Goal: Task Accomplishment & Management: Manage account settings

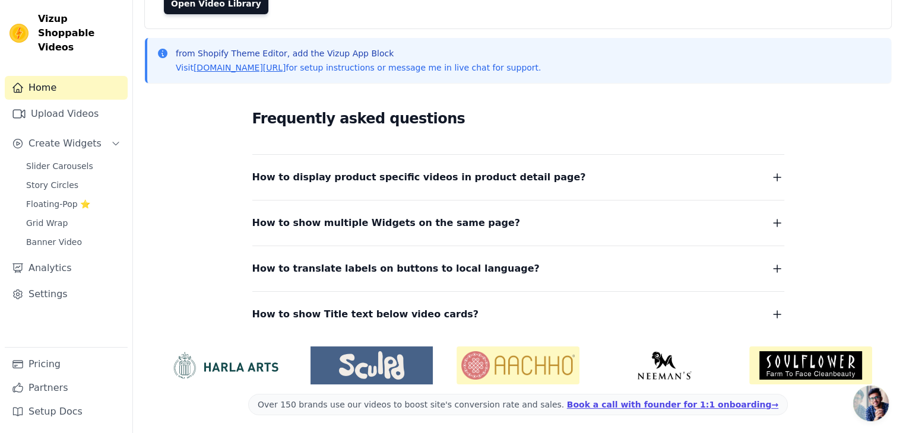
scroll to position [131, 0]
click at [778, 176] on icon "button" at bounding box center [777, 177] width 14 height 14
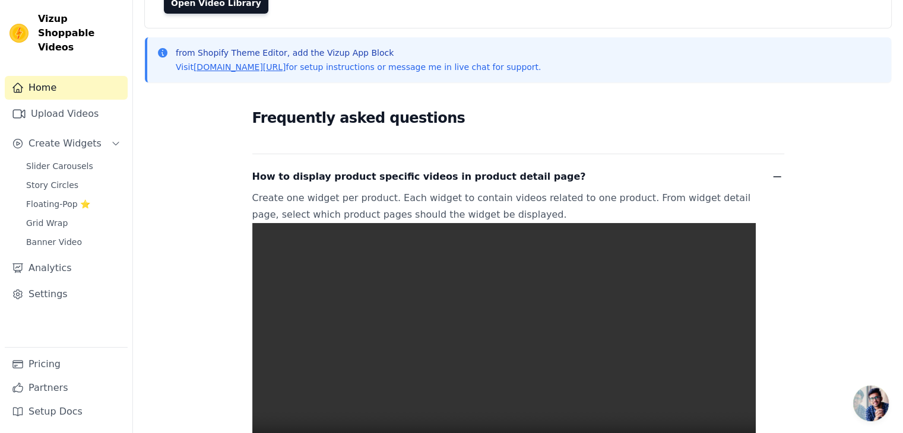
click at [778, 176] on icon "button" at bounding box center [777, 177] width 14 height 14
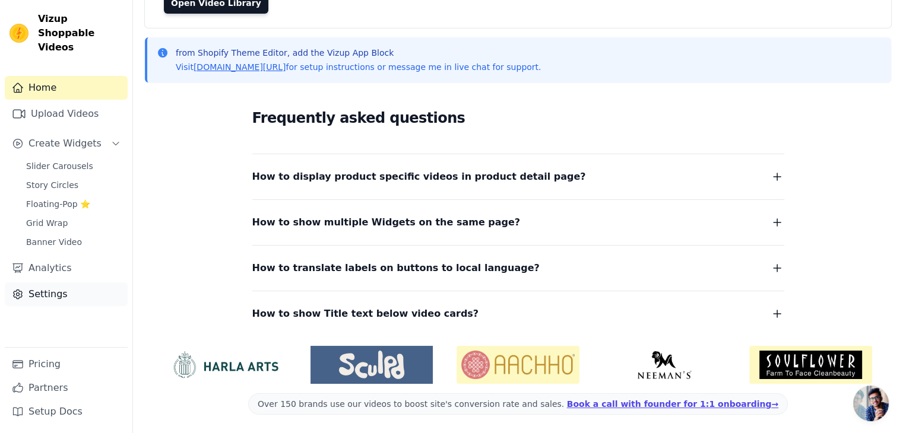
click at [49, 282] on link "Settings" at bounding box center [66, 294] width 123 height 24
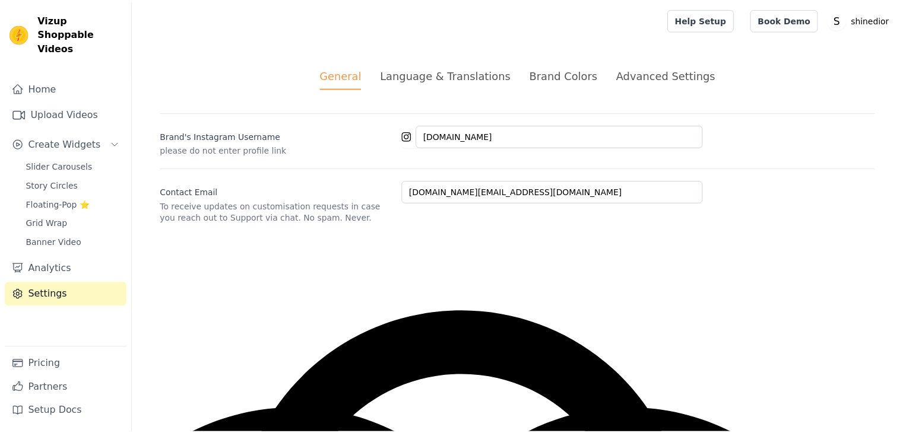
scroll to position [9, 0]
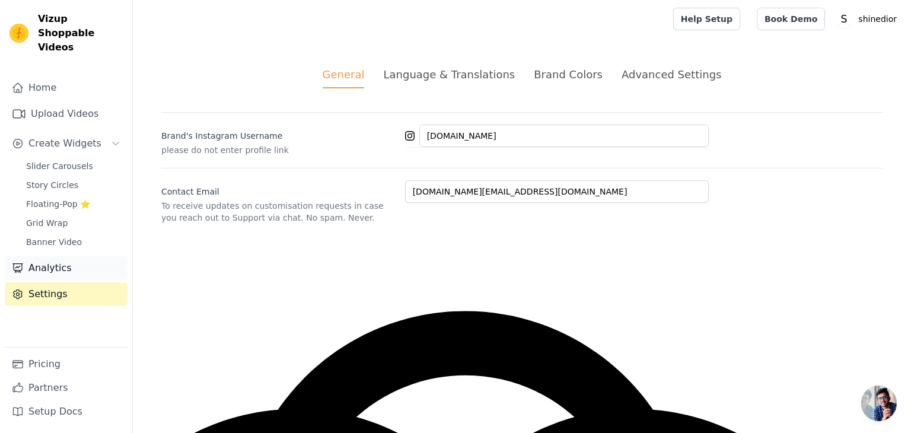
click at [53, 256] on link "Analytics" at bounding box center [66, 268] width 123 height 24
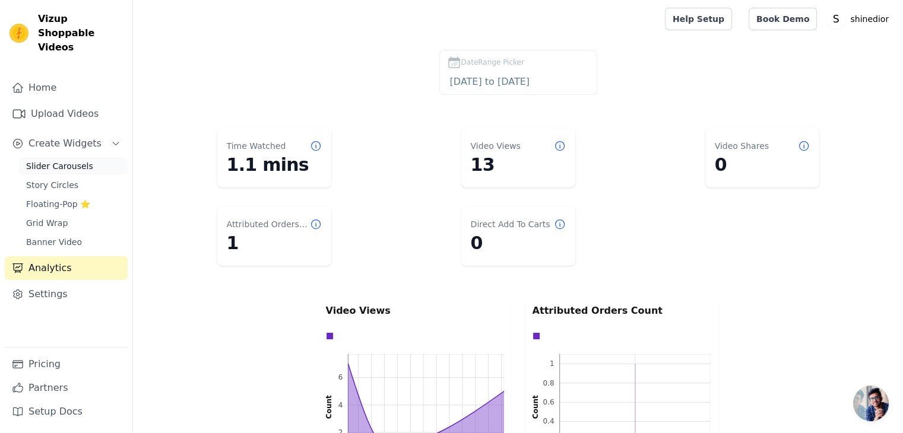
click at [52, 160] on span "Slider Carousels" at bounding box center [59, 166] width 67 height 12
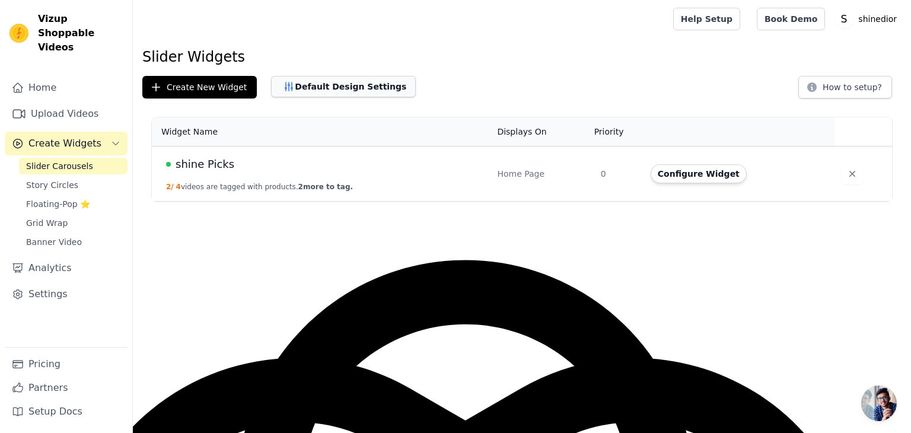
click at [316, 84] on button "Default Design Settings" at bounding box center [343, 86] width 145 height 21
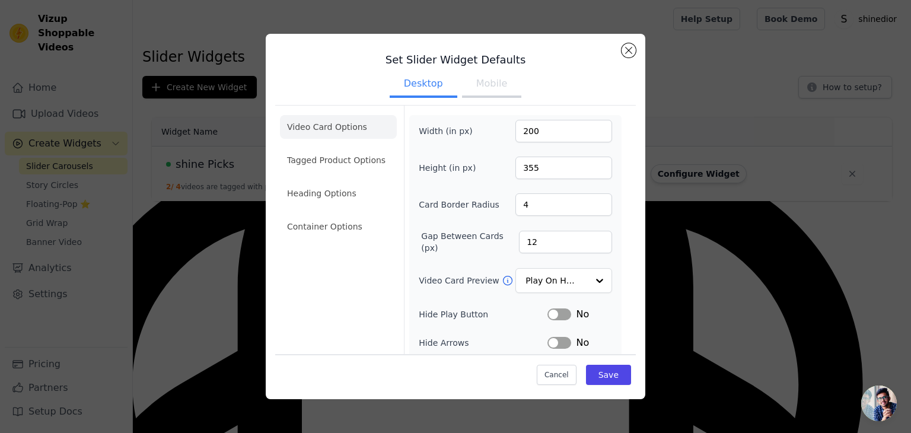
click at [485, 82] on button "Mobile" at bounding box center [491, 85] width 59 height 26
click at [409, 80] on button "Desktop" at bounding box center [424, 85] width 68 height 26
click at [329, 193] on li "Heading Options" at bounding box center [338, 194] width 117 height 24
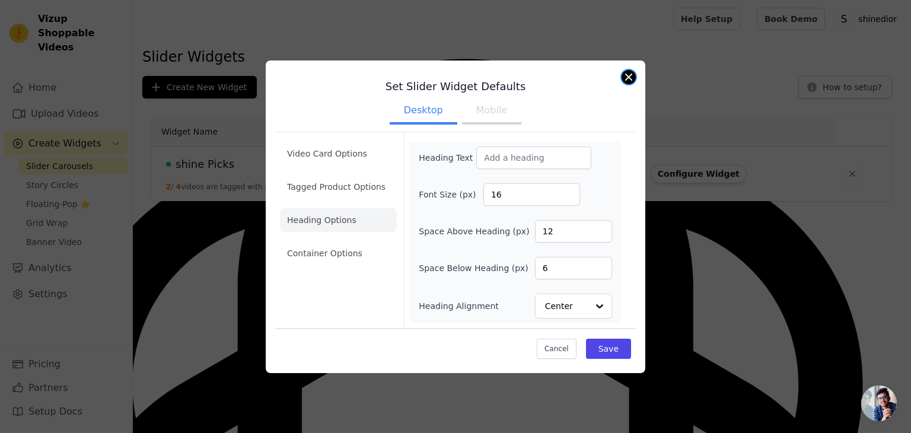
click at [631, 78] on button "Close modal" at bounding box center [629, 77] width 14 height 14
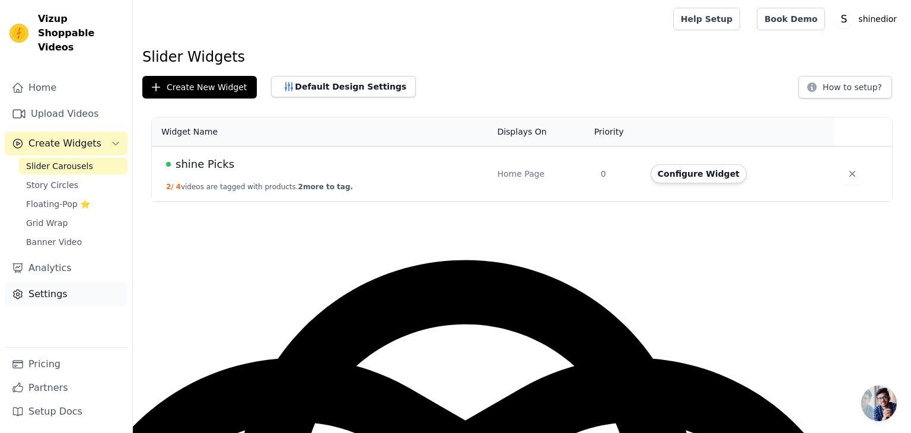
click at [66, 282] on link "Settings" at bounding box center [66, 294] width 123 height 24
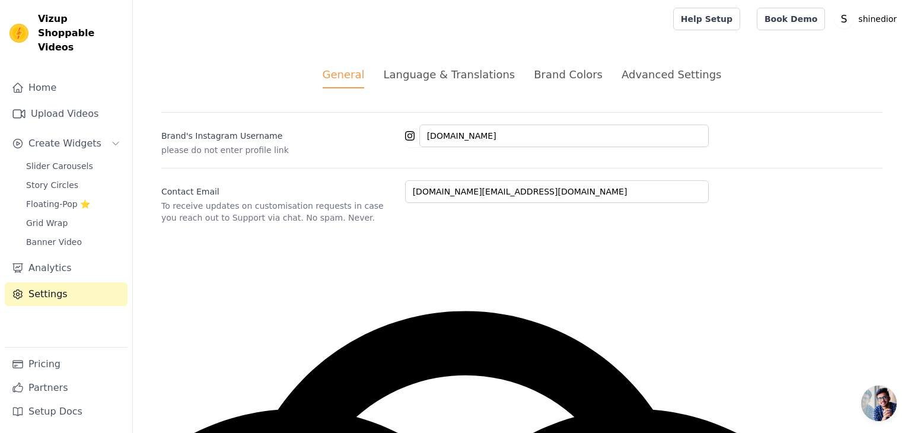
click at [549, 74] on div "Brand Colors" at bounding box center [568, 74] width 69 height 16
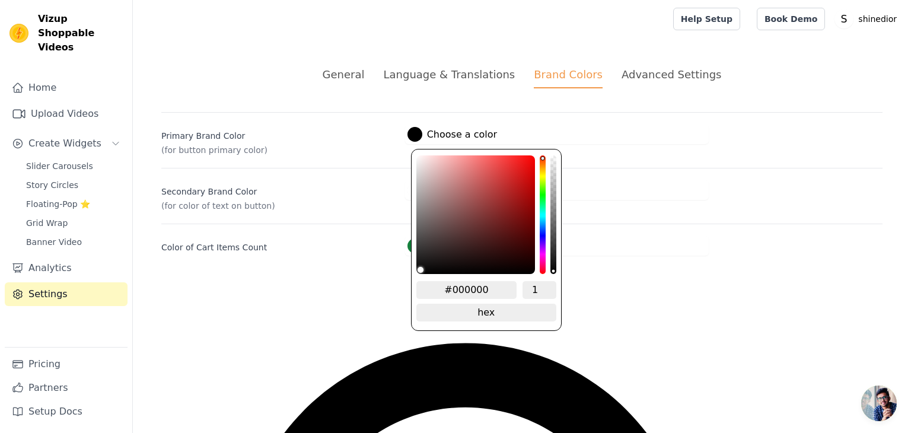
click at [414, 135] on div at bounding box center [415, 134] width 15 height 15
click at [487, 284] on input "#000000" at bounding box center [467, 290] width 101 height 18
type input "#"
type input "26262"
type input "#000000"
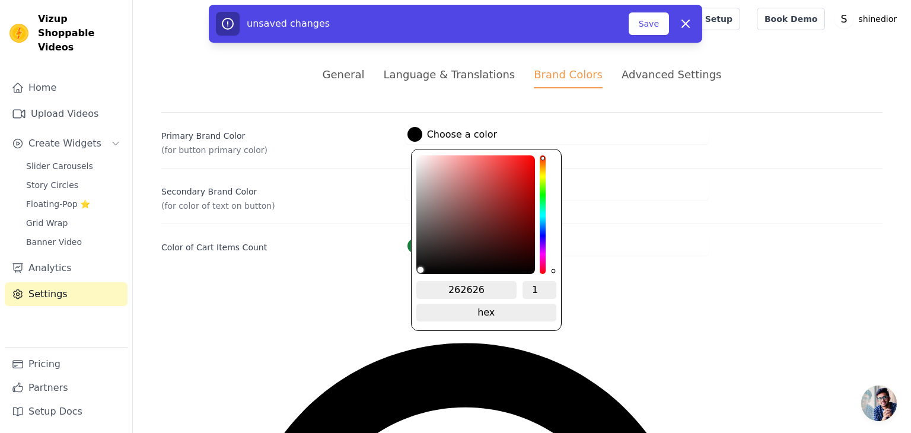
type input "262626"
drag, startPoint x: 450, startPoint y: 288, endPoint x: 430, endPoint y: 357, distance: 71.6
click at [415, 131] on div at bounding box center [415, 134] width 15 height 15
type textarea "6"
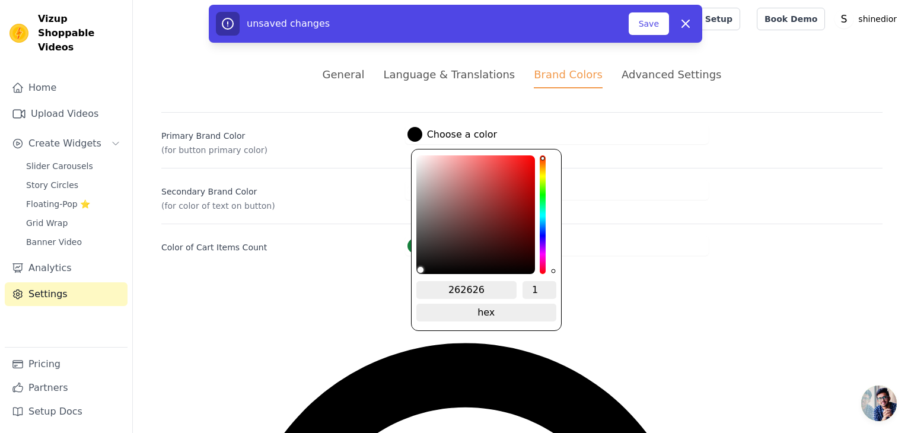
drag, startPoint x: 495, startPoint y: 289, endPoint x: 445, endPoint y: 289, distance: 49.8
click at [445, 289] on input "262626" at bounding box center [467, 290] width 101 height 18
type input "#0e0e0e"
type input "#0f0f0f"
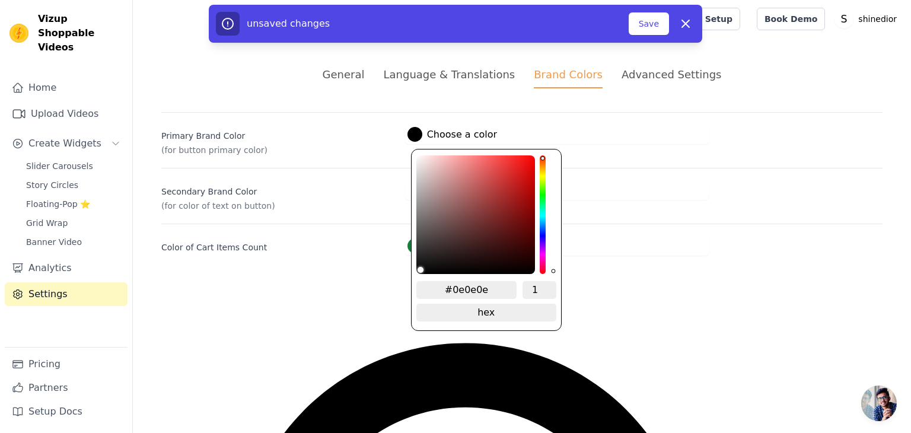
type input "#0f0f0f"
type input "#111010"
type input "#121111"
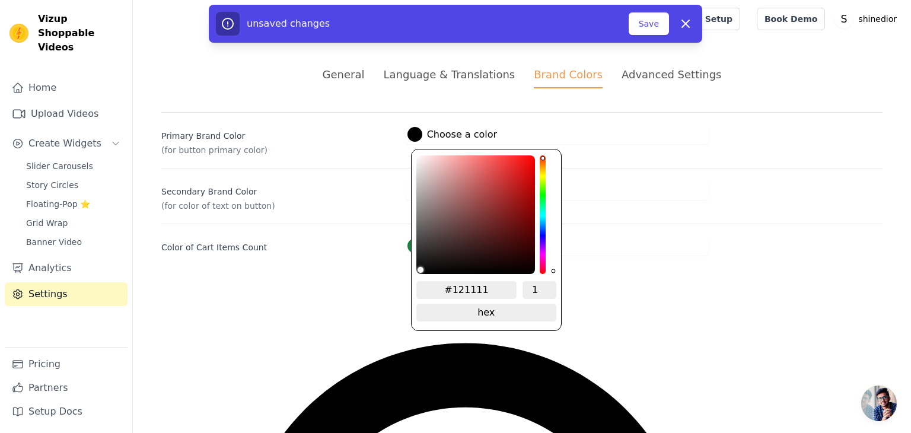
type input "#161515"
type input "#1a1818"
type input "#1c1b1b"
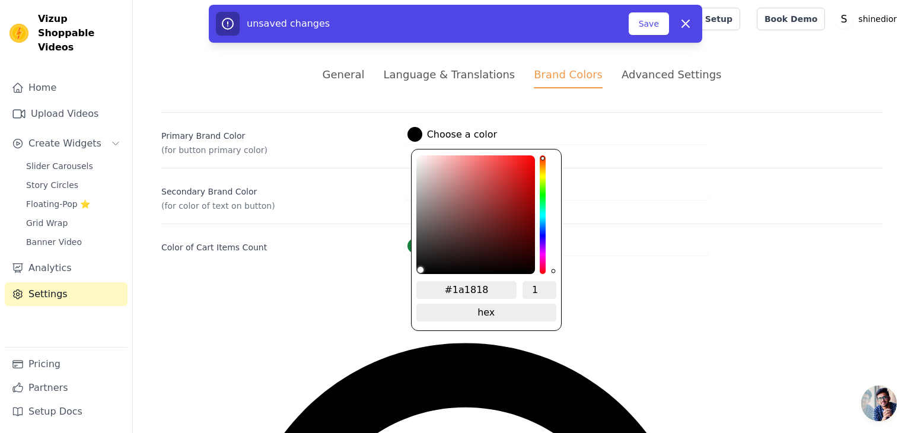
type input "#1c1b1b"
type input "#252222"
type input "#2f2b2b"
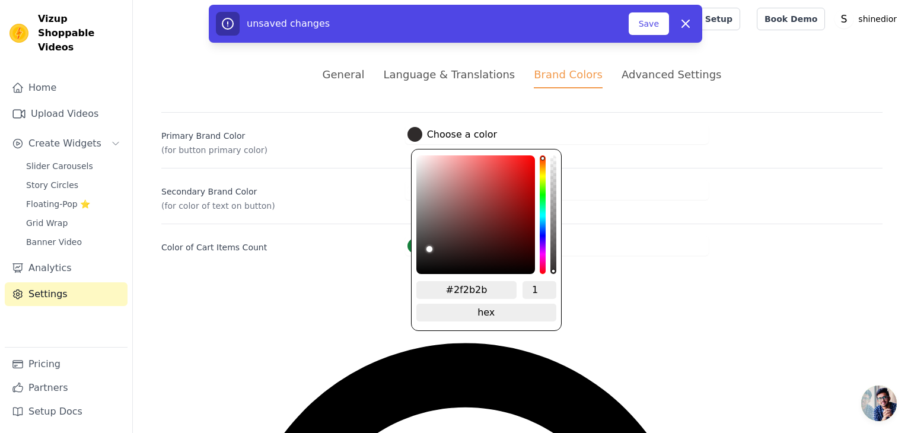
type input "#322d2d"
type input "#373131"
type input "#393333"
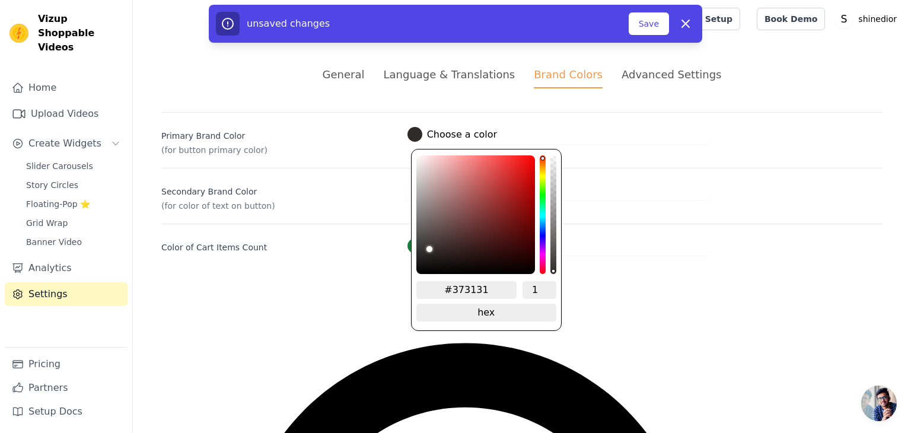
type input "#393333"
type input "#3b3434"
type input "#3d3636"
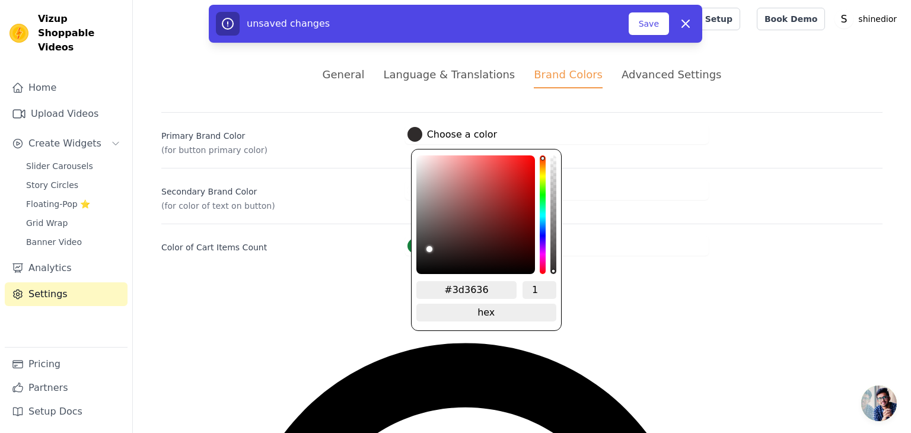
type input "#3e3737"
type input "#403838"
type input "#413939"
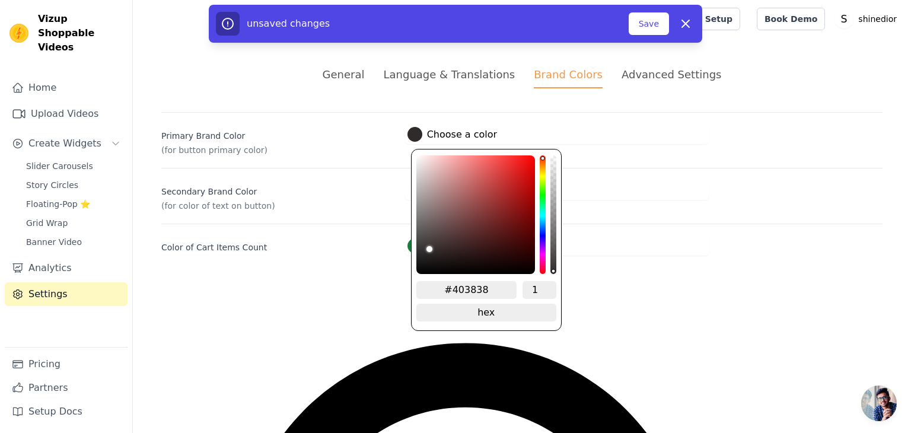
type input "#413939"
type input "#423a3a"
type input "#443b3b"
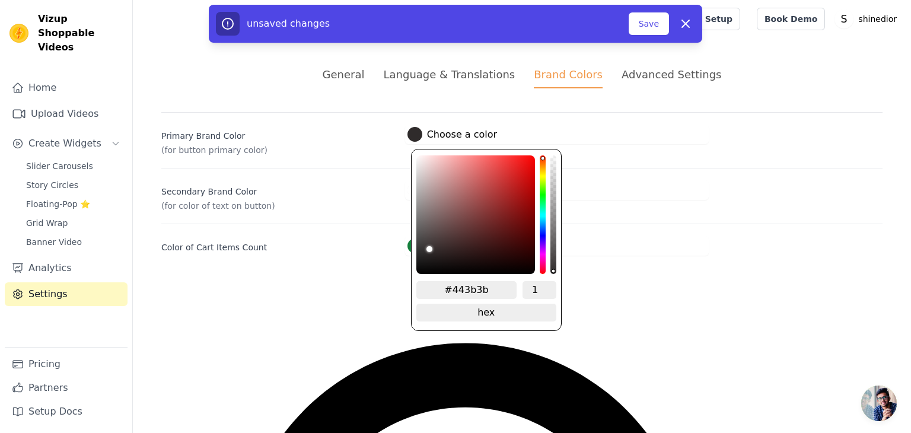
type input "#453b3b"
type input "#463c3c"
type input "#473c3c"
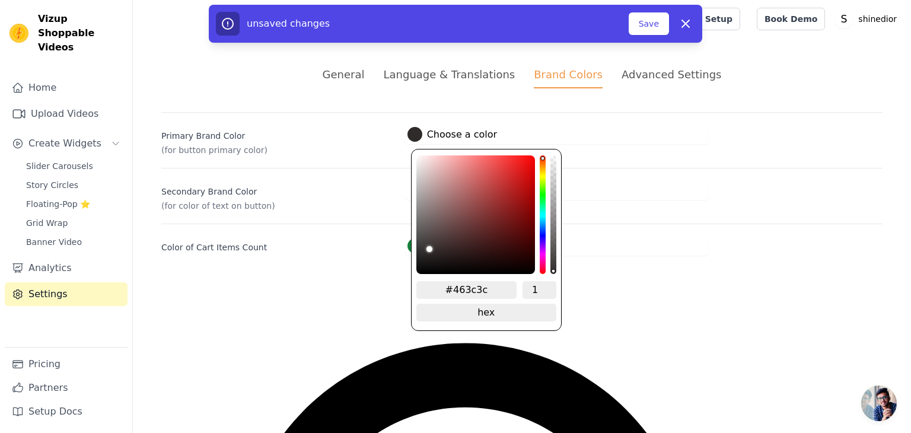
type input "#473c3c"
type input "#493e3e"
type input "#493d3d"
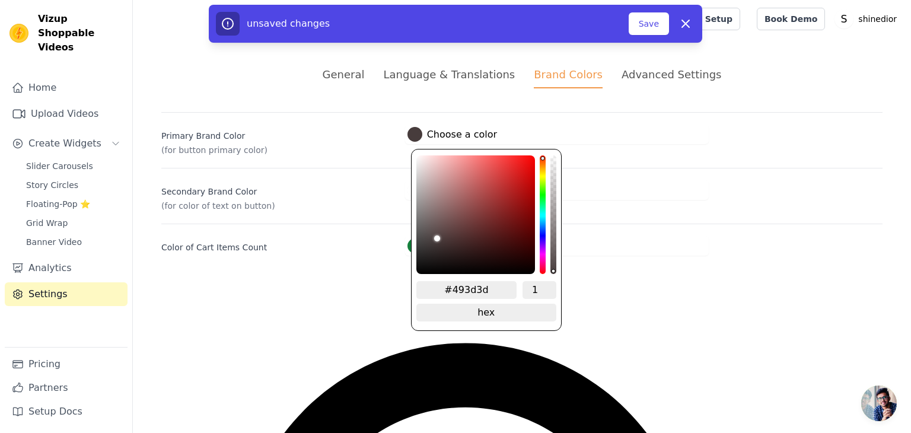
type input "#473c3c"
type input "#403636"
type input "#383030"
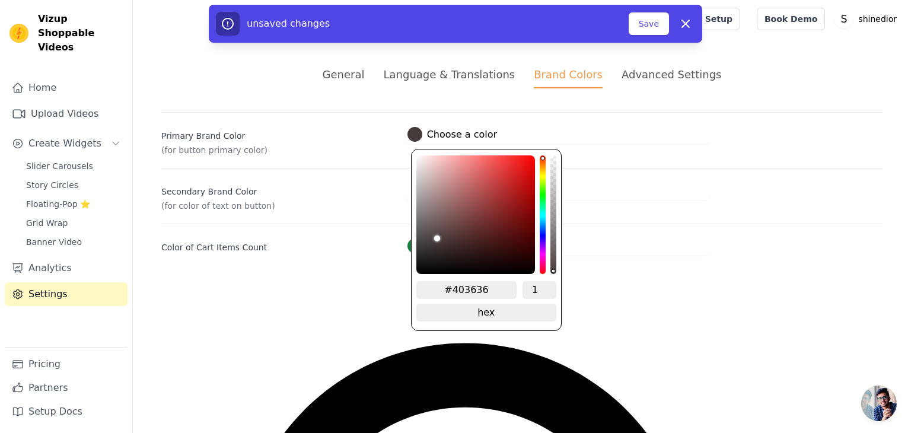
type input "#383030"
type input "#221f1f"
type input "#121111"
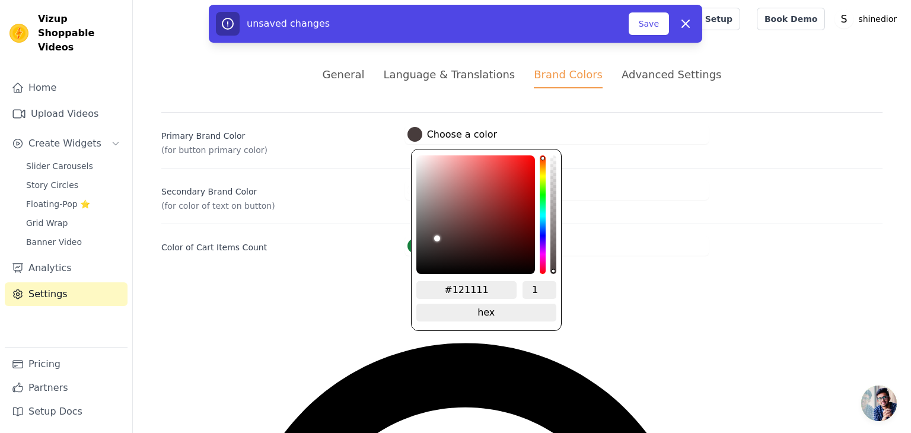
type input "#0b0b0b"
type input "#010101"
type input "#000000"
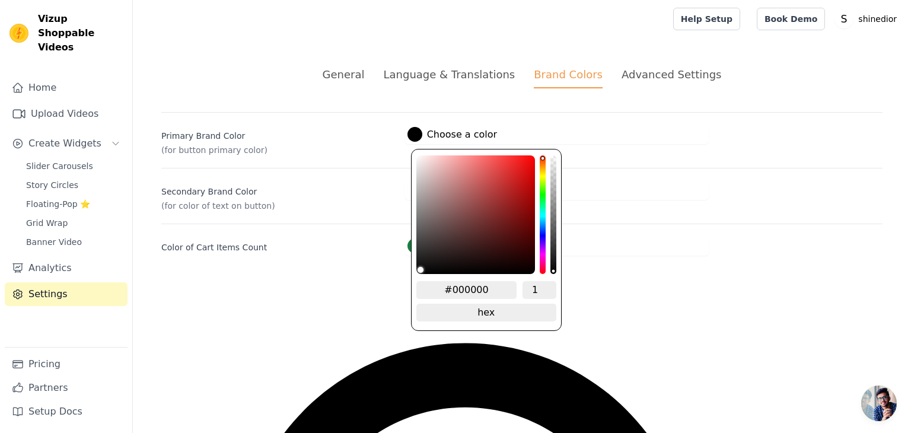
drag, startPoint x: 420, startPoint y: 265, endPoint x: 403, endPoint y: 291, distance: 30.8
type input "#26262"
type input "#262626"
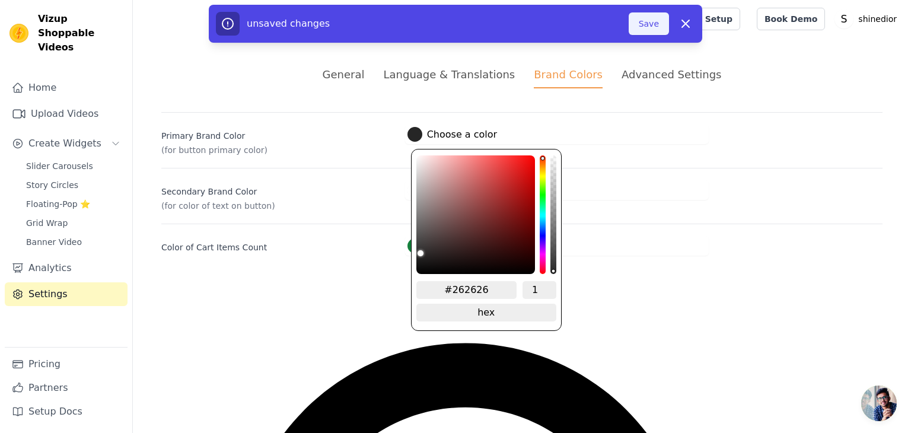
click at [646, 25] on button "Save" at bounding box center [649, 23] width 40 height 23
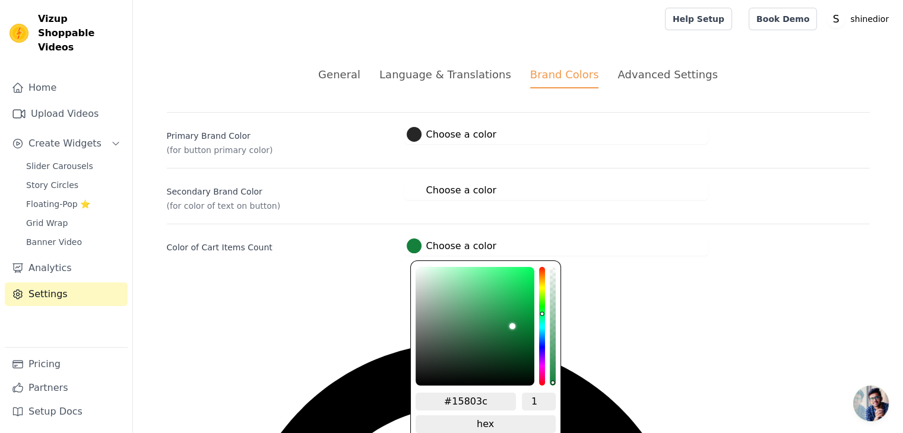
click at [411, 243] on div at bounding box center [413, 246] width 15 height 15
click at [484, 399] on input "#15803c" at bounding box center [465, 402] width 101 height 18
type input "#f4ebd"
type input "#f4ebd0"
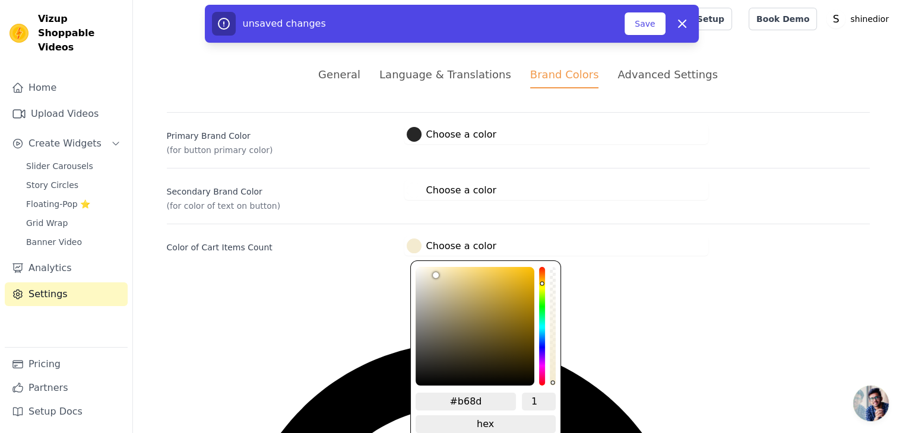
type input "#b68d4"
type input "#b68d40"
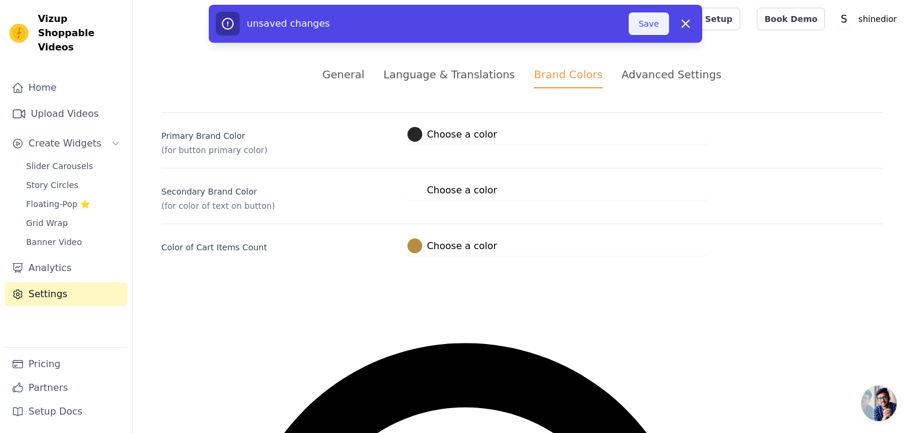
click at [639, 21] on button "Save" at bounding box center [649, 23] width 40 height 23
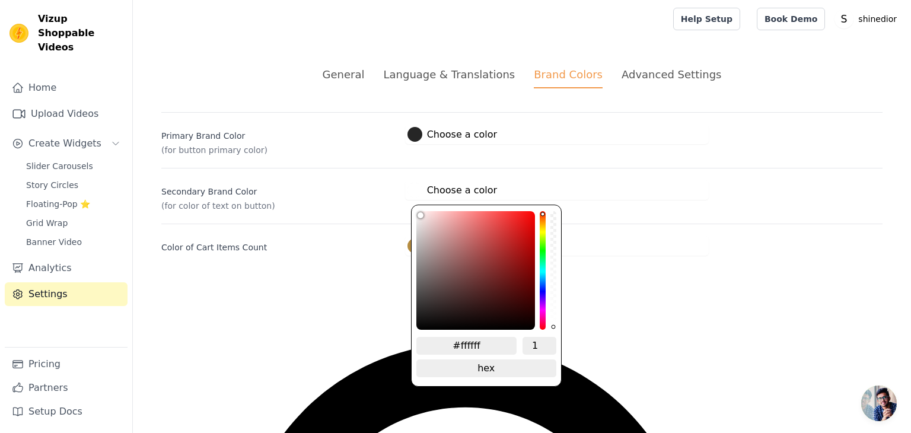
click at [424, 190] on label "#ffffff Choose a color" at bounding box center [453, 190] width 90 height 15
click at [490, 343] on input "#ffffff" at bounding box center [467, 346] width 101 height 18
type input "#f4ebd"
type input "#f4ebd0"
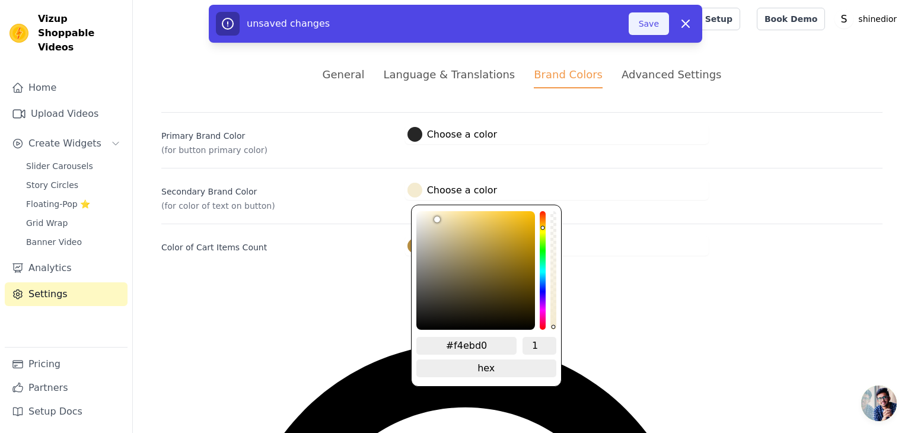
click at [650, 23] on button "Save" at bounding box center [649, 23] width 40 height 23
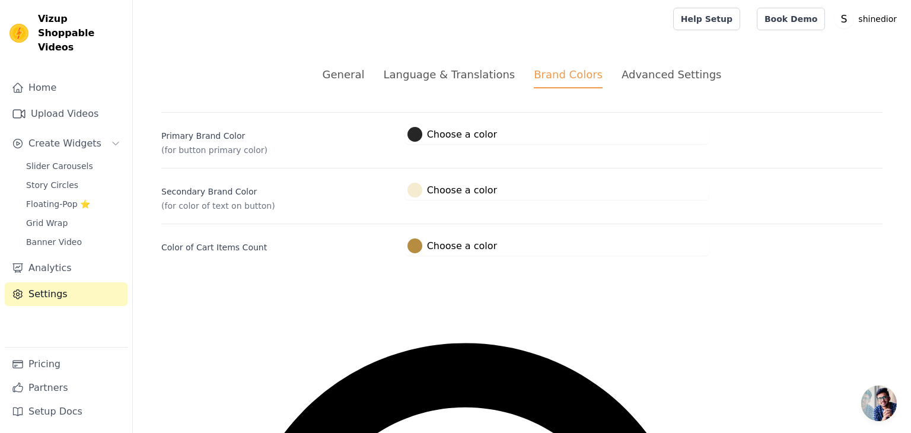
click at [647, 74] on div "Advanced Settings" at bounding box center [672, 74] width 100 height 16
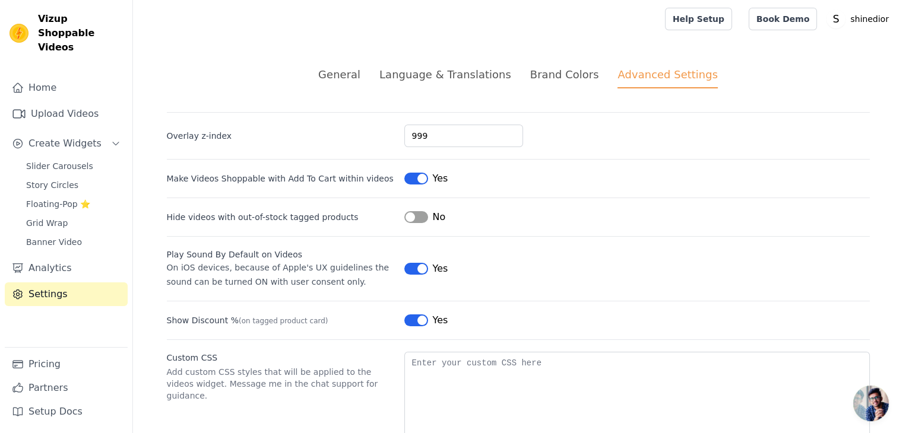
click at [449, 72] on div "Language & Translations" at bounding box center [445, 74] width 132 height 16
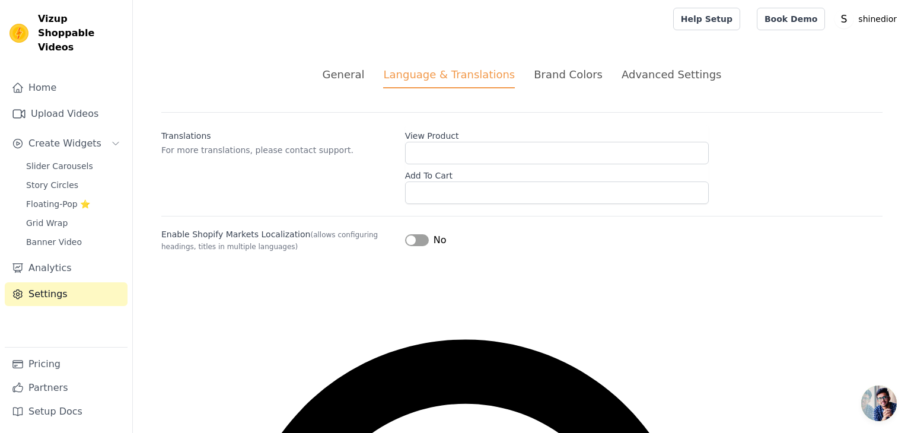
click at [363, 71] on div "General" at bounding box center [344, 74] width 42 height 16
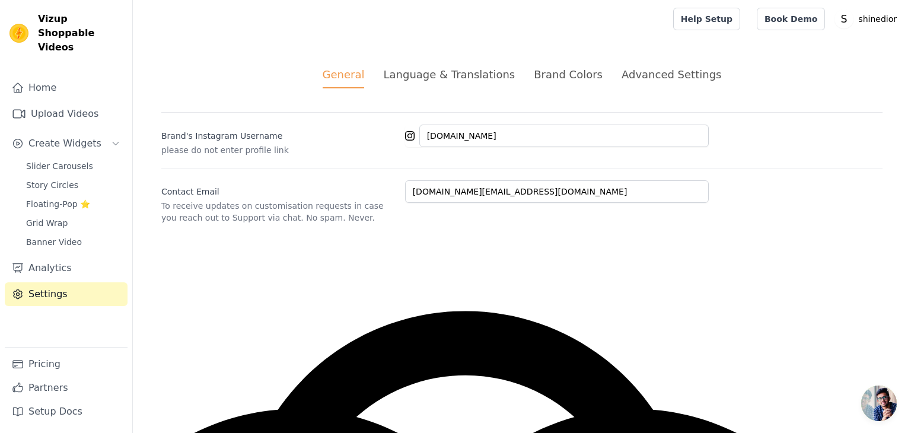
click at [461, 75] on div "Language & Translations" at bounding box center [449, 74] width 132 height 16
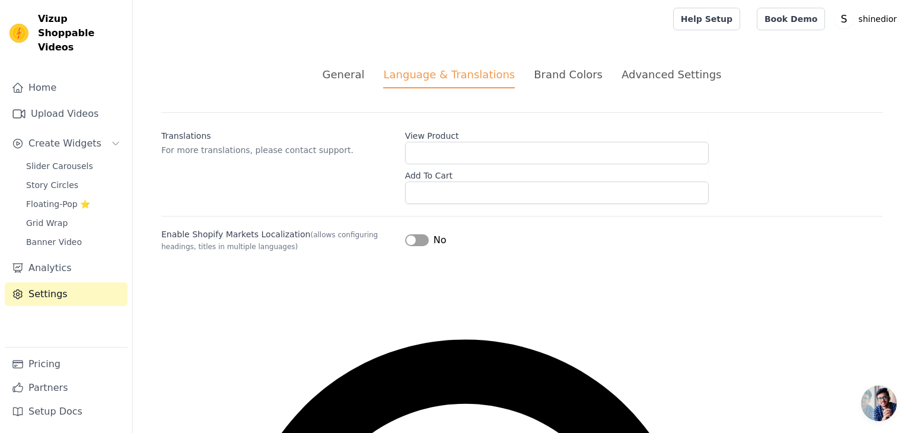
click at [546, 72] on div "Brand Colors" at bounding box center [568, 74] width 69 height 16
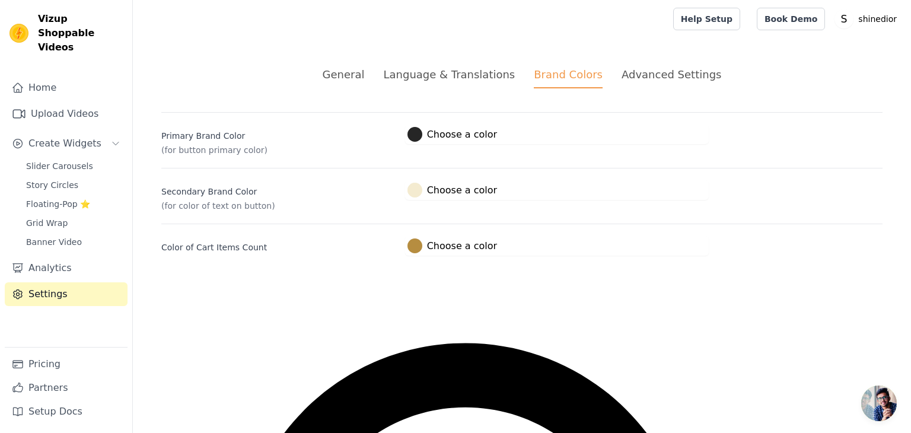
click at [623, 74] on div "Advanced Settings" at bounding box center [672, 74] width 100 height 16
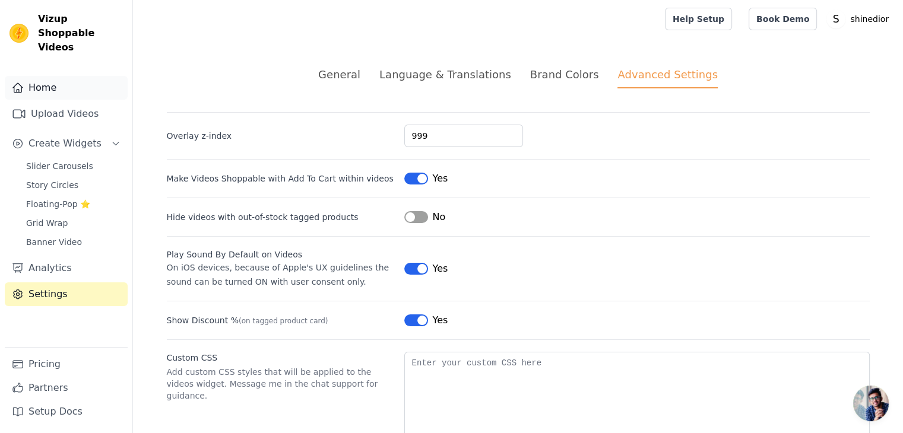
click at [58, 76] on link "Home" at bounding box center [66, 88] width 123 height 24
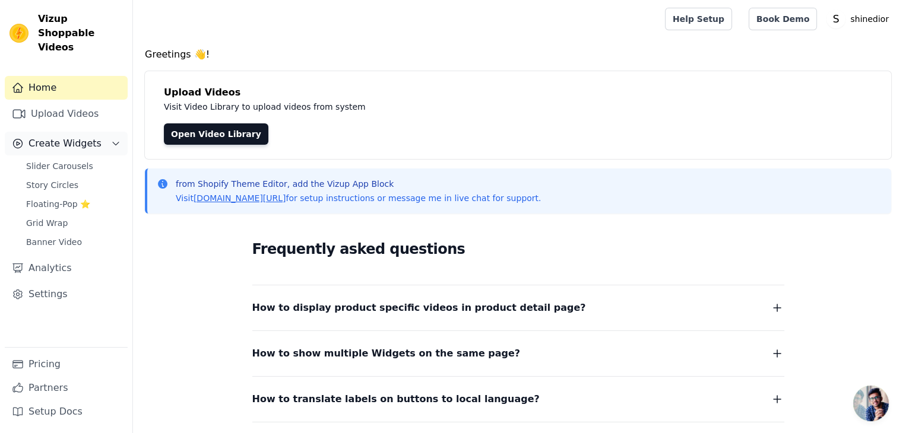
click at [59, 136] on span "Create Widgets" at bounding box center [64, 143] width 73 height 14
click at [55, 160] on span "Slider Carousels" at bounding box center [59, 166] width 67 height 12
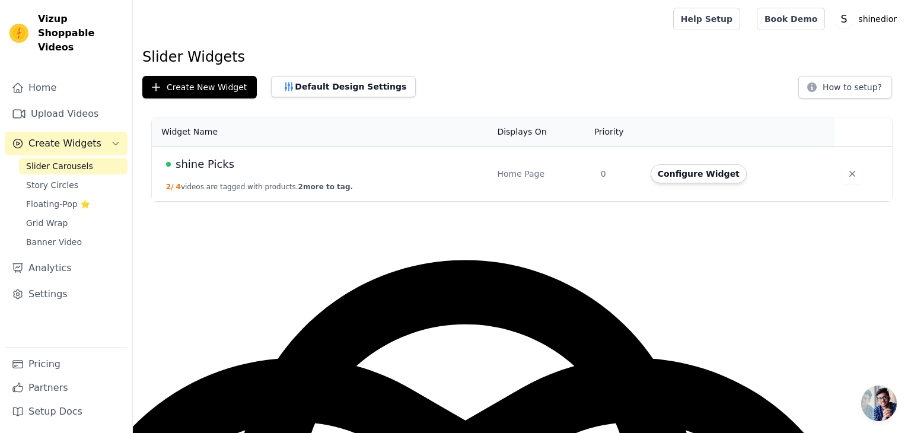
click at [329, 169] on div "shine Picks" at bounding box center [324, 164] width 317 height 17
click at [323, 87] on button "Default Design Settings" at bounding box center [343, 86] width 145 height 21
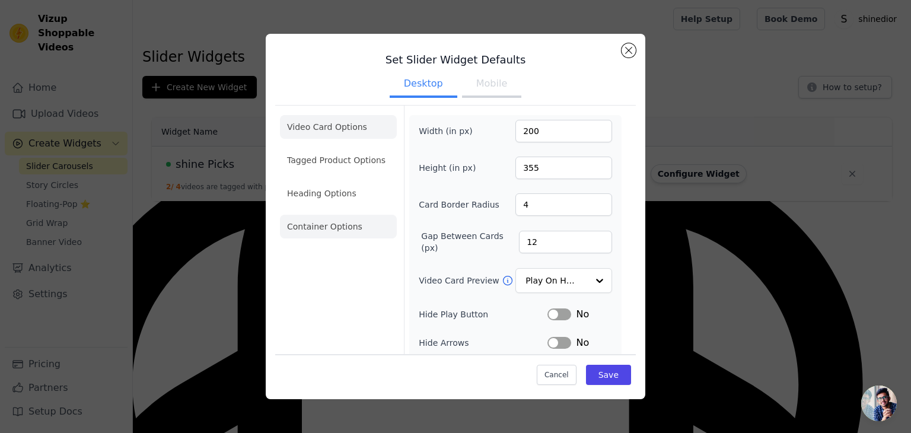
click at [316, 224] on li "Container Options" at bounding box center [338, 227] width 117 height 24
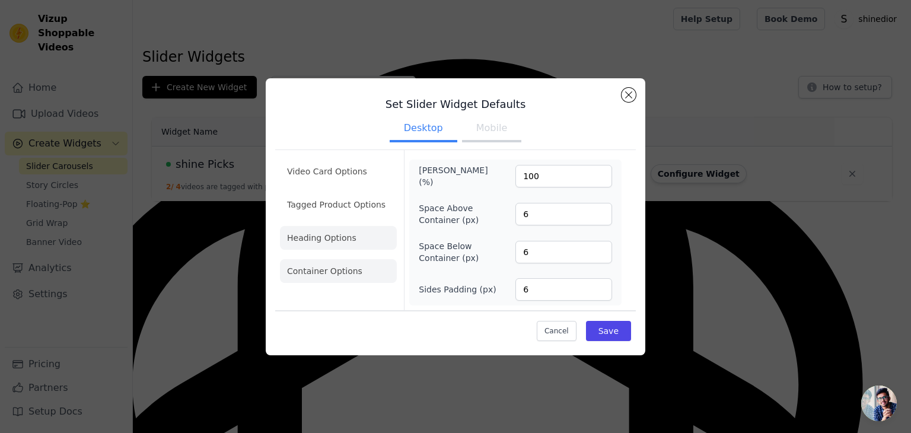
click at [331, 238] on li "Heading Options" at bounding box center [338, 238] width 117 height 24
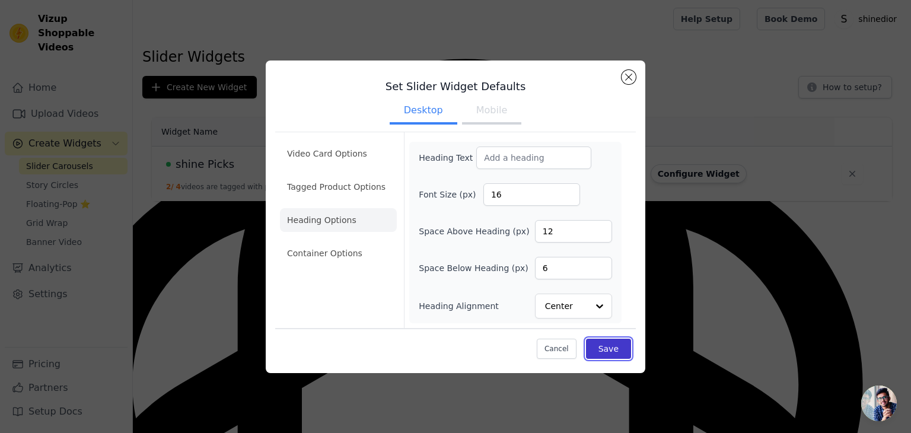
click at [601, 342] on button "Save" at bounding box center [608, 349] width 45 height 20
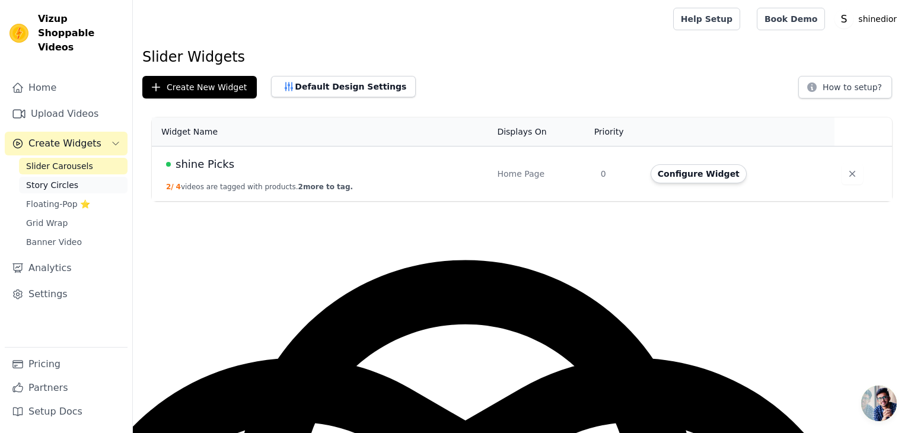
click at [58, 179] on span "Story Circles" at bounding box center [52, 185] width 52 height 12
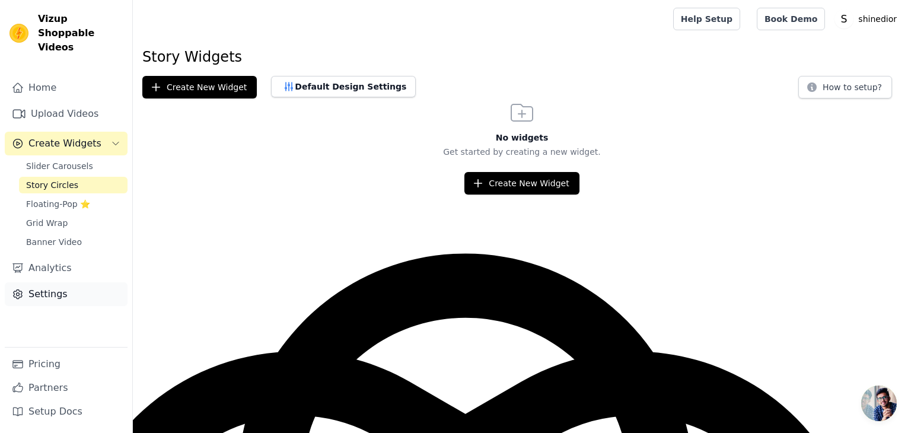
click at [61, 282] on link "Settings" at bounding box center [66, 294] width 123 height 24
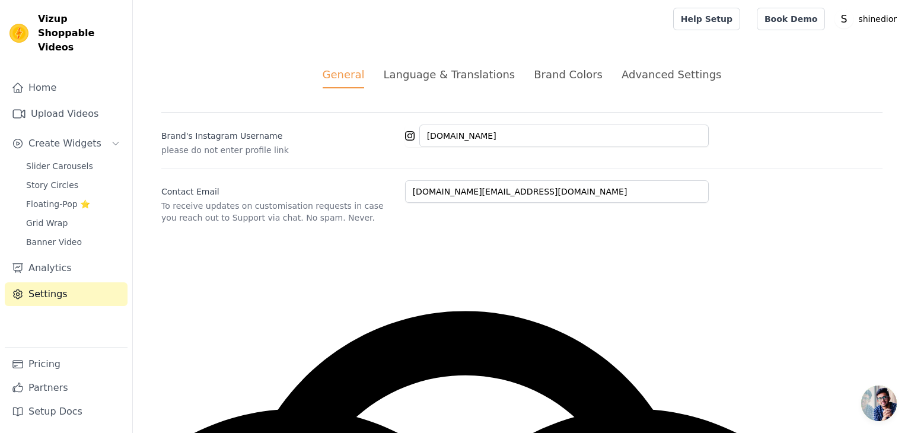
click at [452, 72] on div "Language & Translations" at bounding box center [449, 74] width 132 height 16
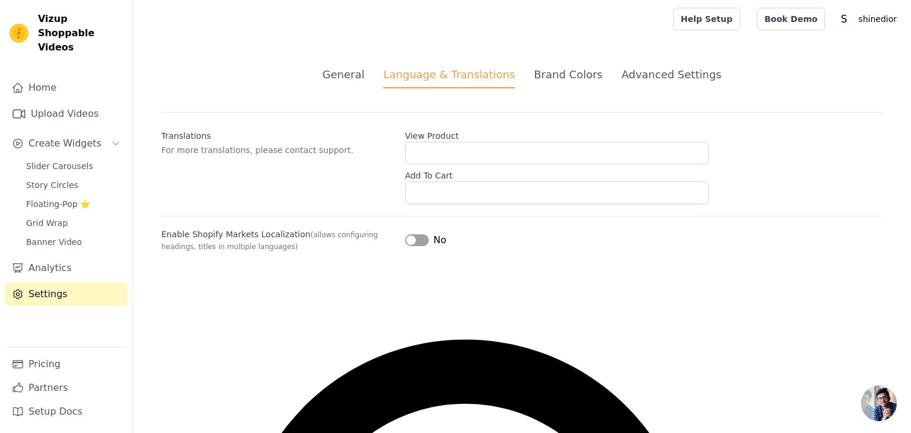
click at [683, 69] on div "Advanced Settings" at bounding box center [672, 74] width 100 height 16
